Goal: Transaction & Acquisition: Purchase product/service

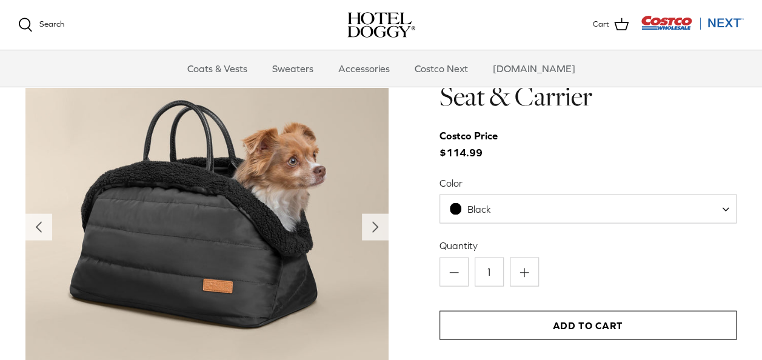
scroll to position [1187, 0]
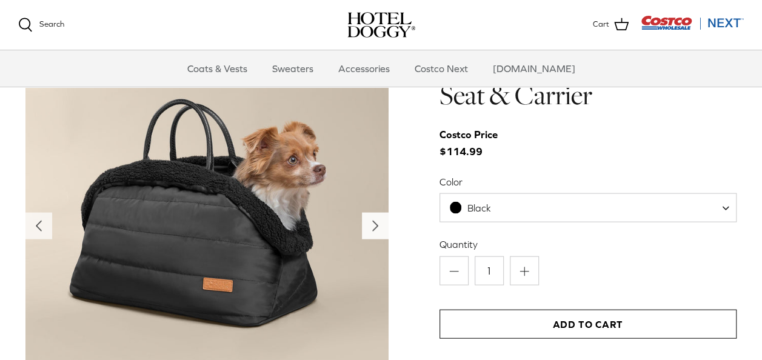
click at [381, 221] on icon "Right" at bounding box center [374, 225] width 19 height 19
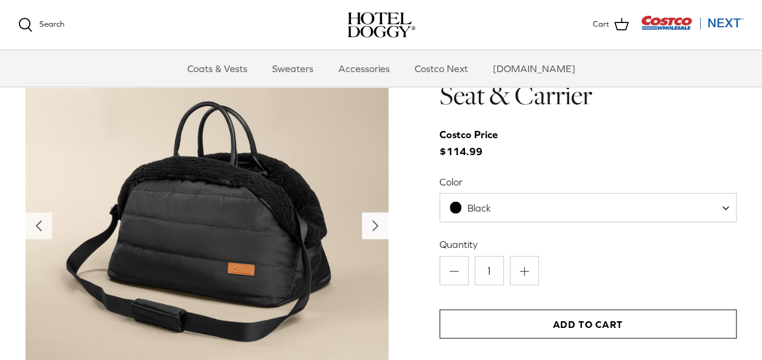
click at [381, 221] on icon "Right" at bounding box center [374, 225] width 19 height 19
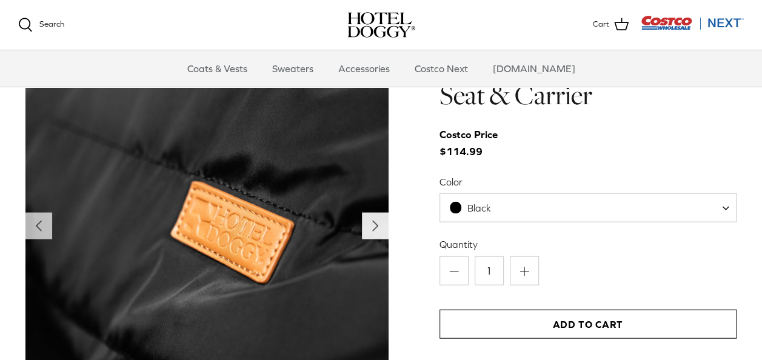
click at [381, 221] on icon "Right" at bounding box center [374, 225] width 19 height 19
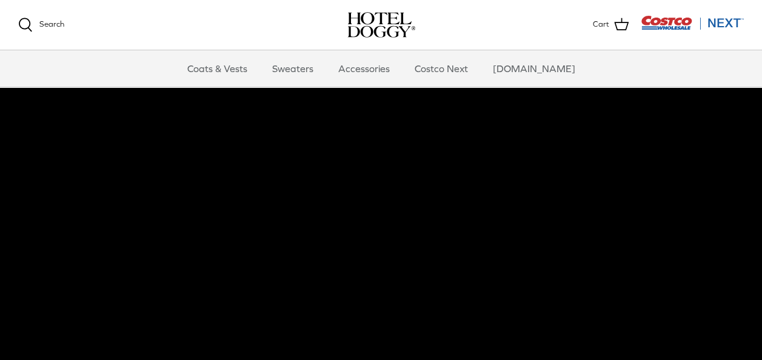
scroll to position [0, 0]
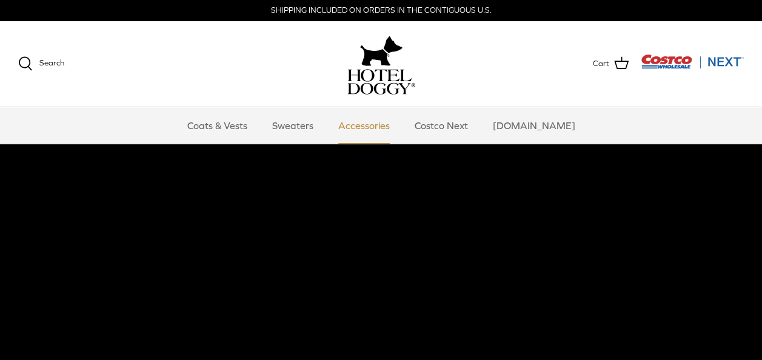
click at [372, 122] on link "Accessories" at bounding box center [363, 125] width 73 height 36
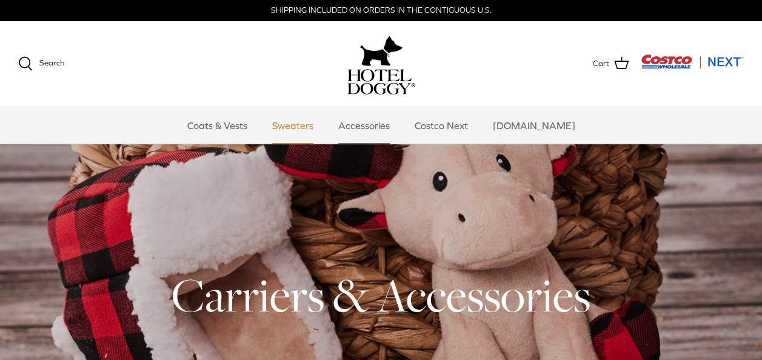
click at [314, 125] on link "Sweaters" at bounding box center [292, 125] width 63 height 36
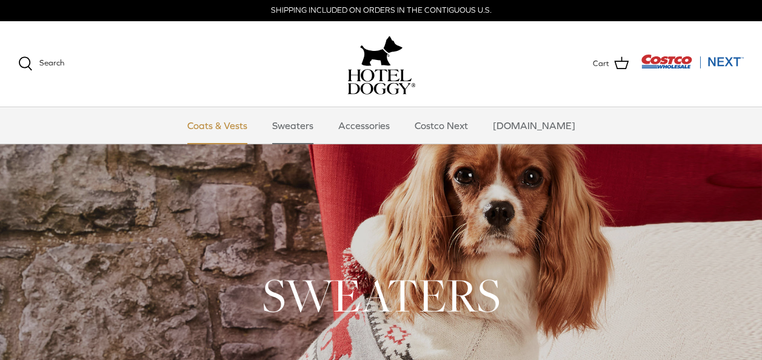
click at [248, 128] on link "Coats & Vests" at bounding box center [217, 125] width 82 height 36
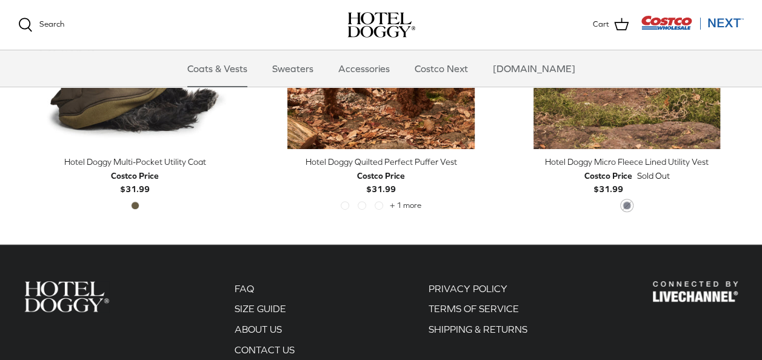
scroll to position [2392, 0]
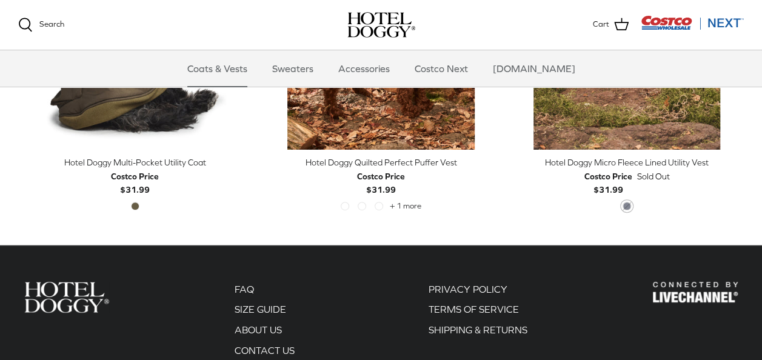
click at [653, 16] on img "Costco Next" at bounding box center [692, 22] width 103 height 15
